Goal: Transaction & Acquisition: Download file/media

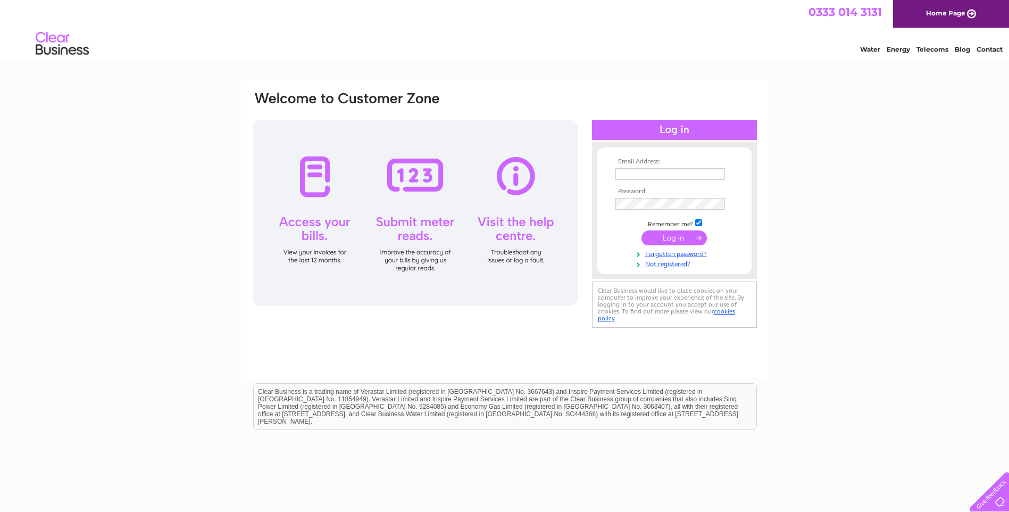
type input "joheath@btconnect.com"
click at [667, 237] on input "submit" at bounding box center [673, 237] width 65 height 15
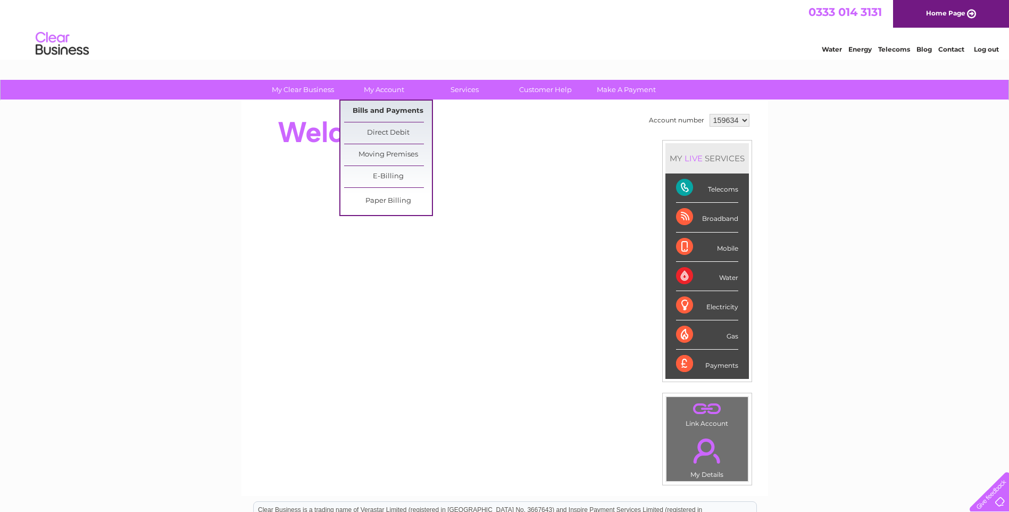
click at [395, 110] on link "Bills and Payments" at bounding box center [388, 111] width 88 height 21
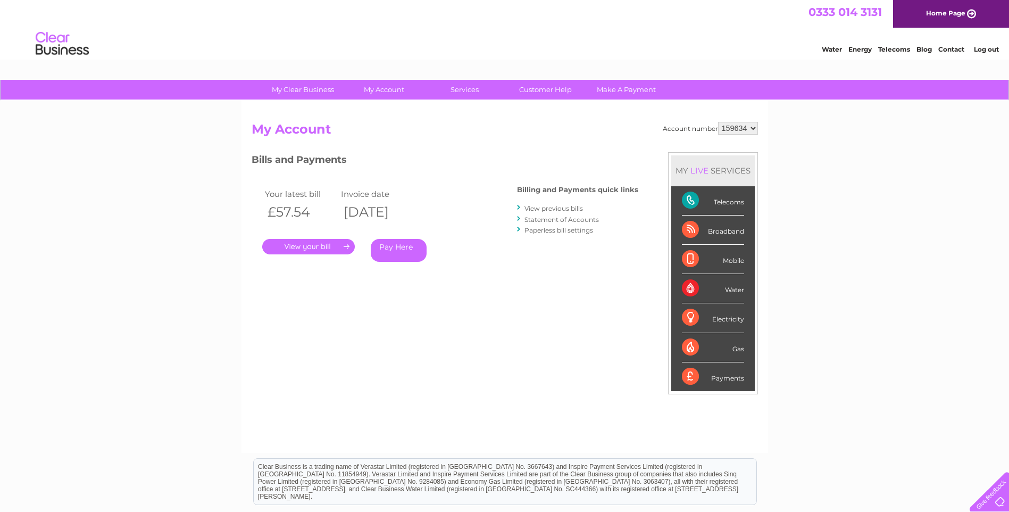
click at [334, 248] on link "." at bounding box center [308, 246] width 93 height 15
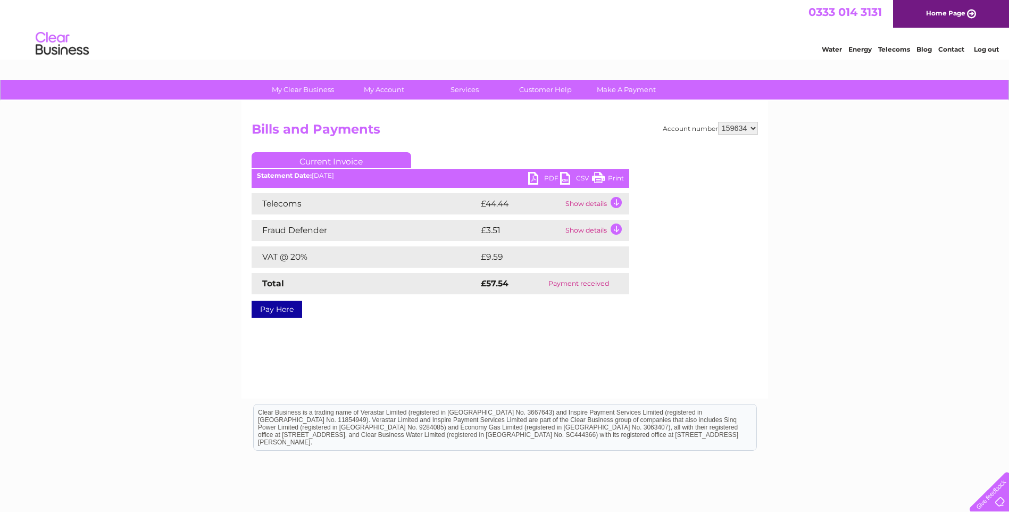
click at [551, 177] on link "PDF" at bounding box center [544, 179] width 32 height 15
